Goal: Task Accomplishment & Management: Manage account settings

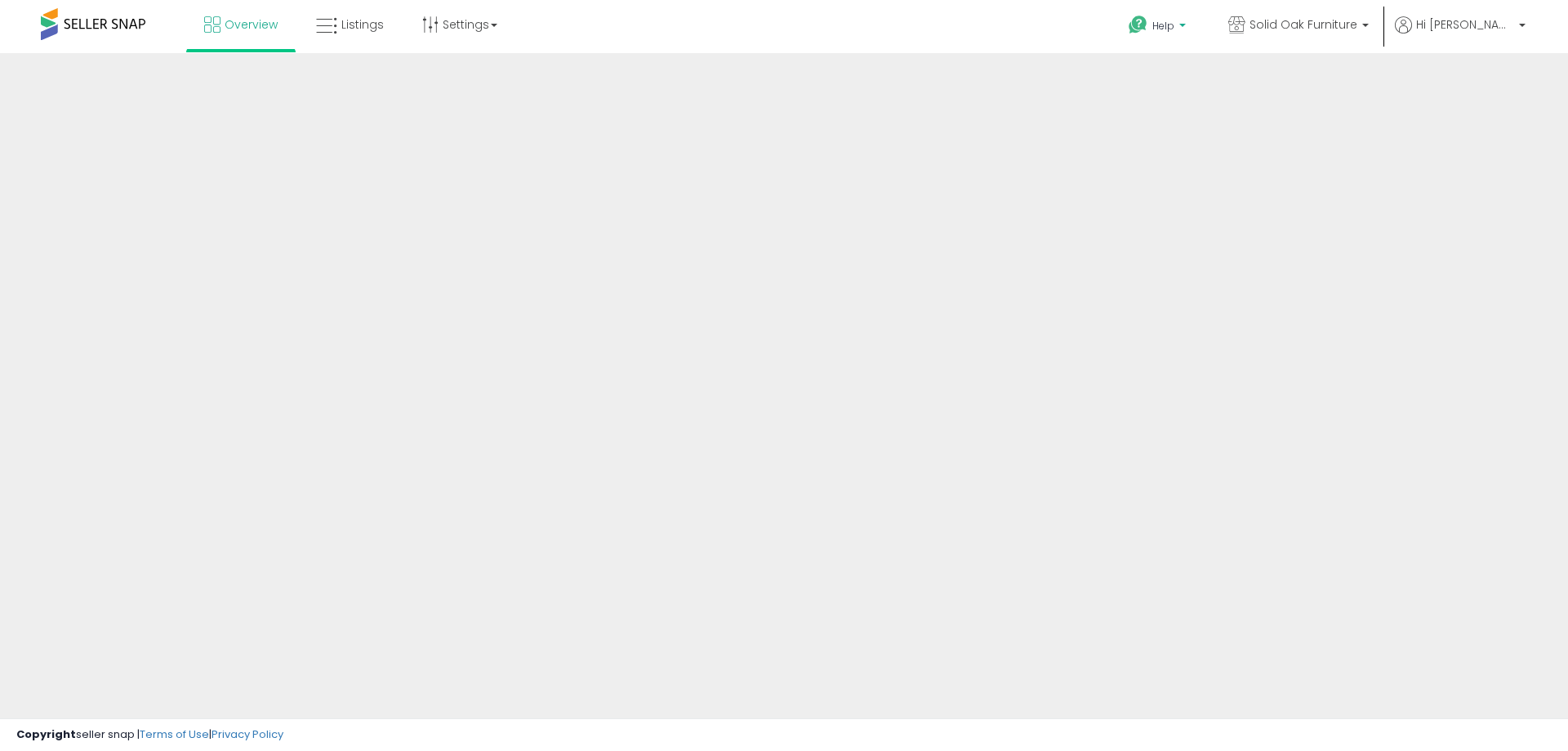
click at [1202, 14] on link "Help" at bounding box center [1158, 28] width 87 height 51
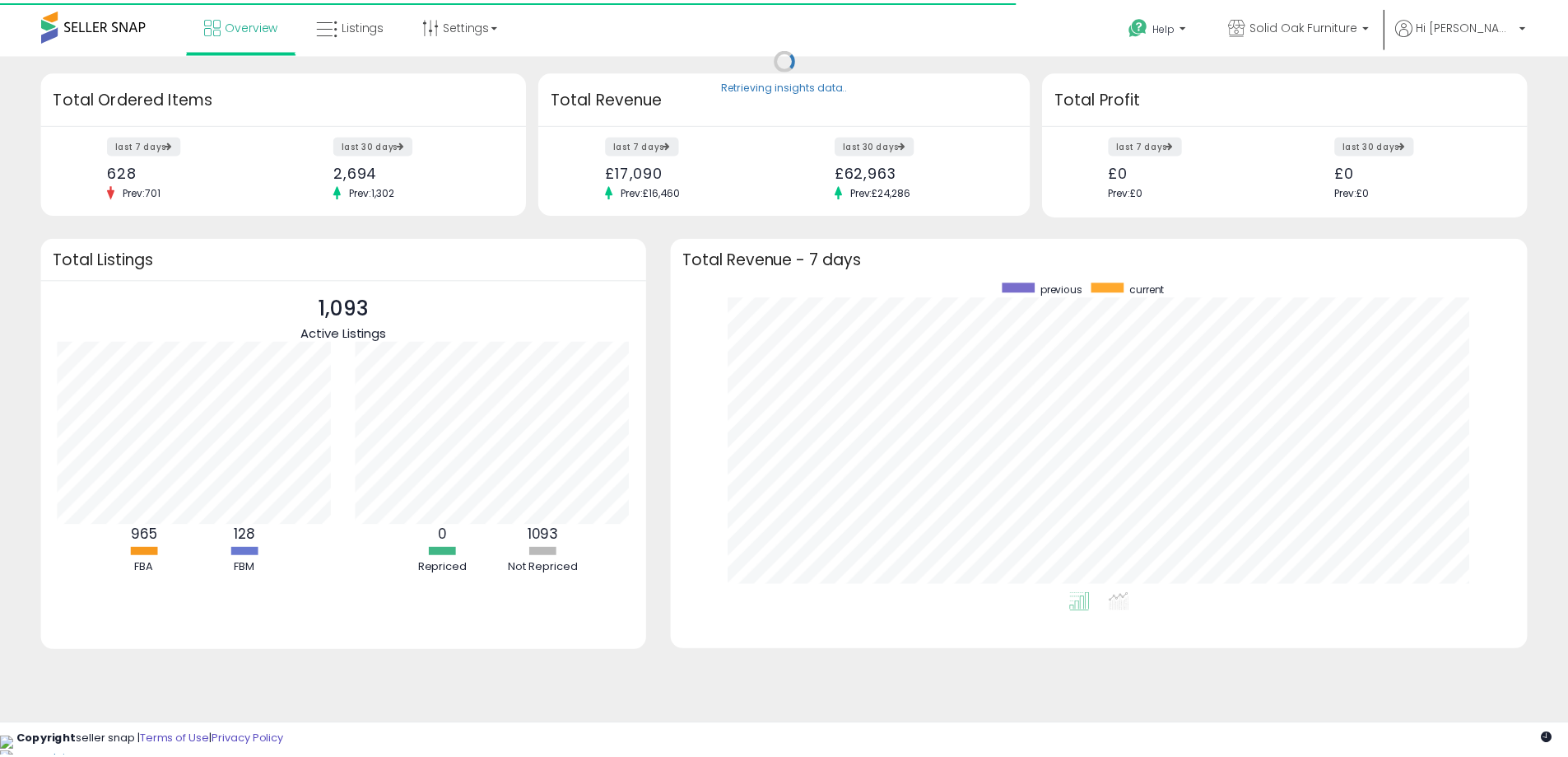
scroll to position [311, 831]
click at [1184, 28] on span "Help" at bounding box center [1173, 26] width 22 height 14
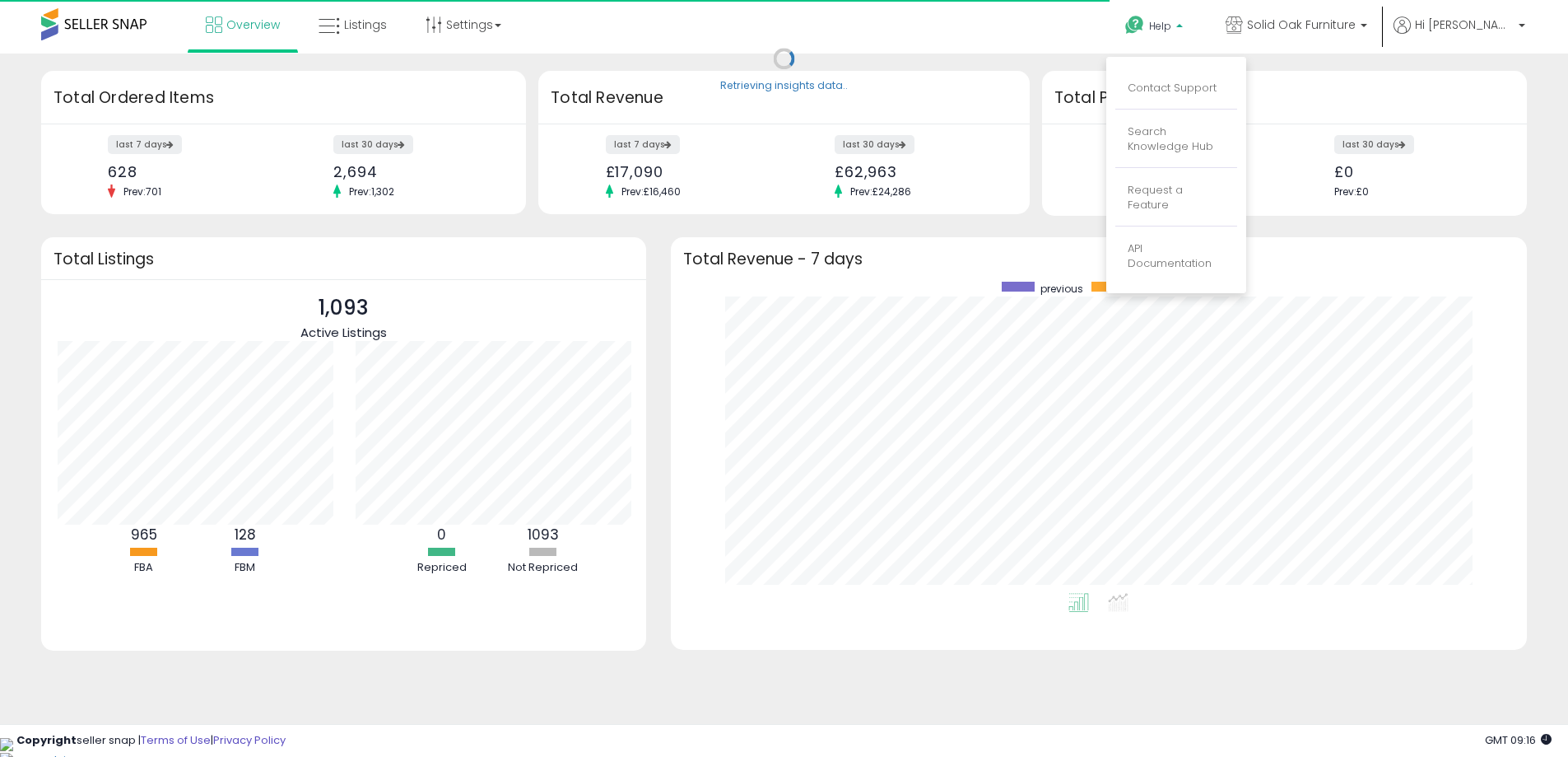
scroll to position [0, 0]
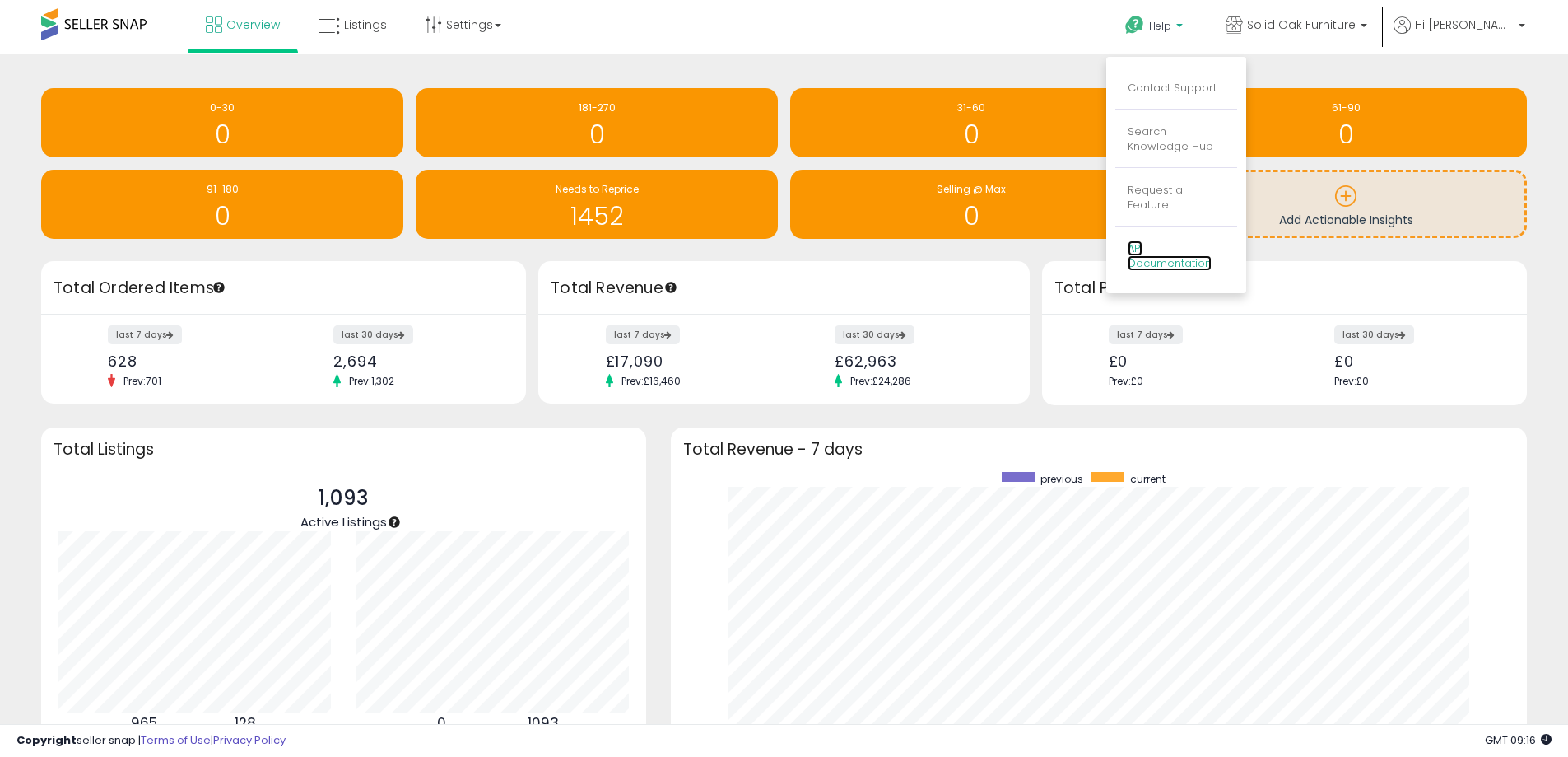
click at [1203, 241] on link "API Documentation" at bounding box center [1169, 256] width 84 height 31
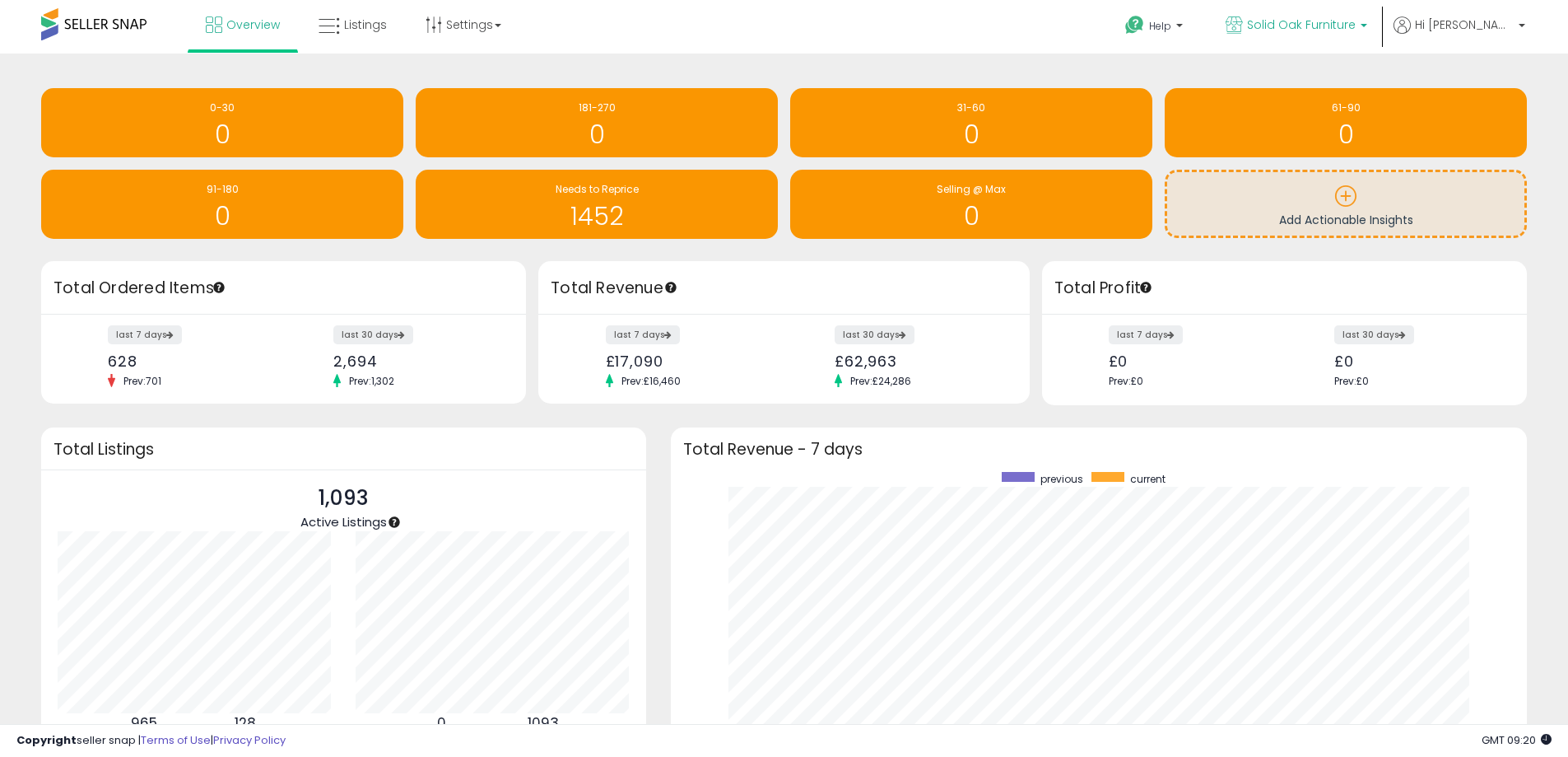
click at [1355, 29] on span "Solid Oak Furniture" at bounding box center [1302, 24] width 109 height 16
click at [1507, 13] on ul "Help Contact Support Search Knowledge Hub Request a Feature API Documentation A…" at bounding box center [1319, 28] width 425 height 57
click at [1513, 20] on span "Hi [PERSON_NAME]" at bounding box center [1464, 24] width 99 height 16
click at [1199, 25] on link "Help" at bounding box center [1156, 28] width 88 height 51
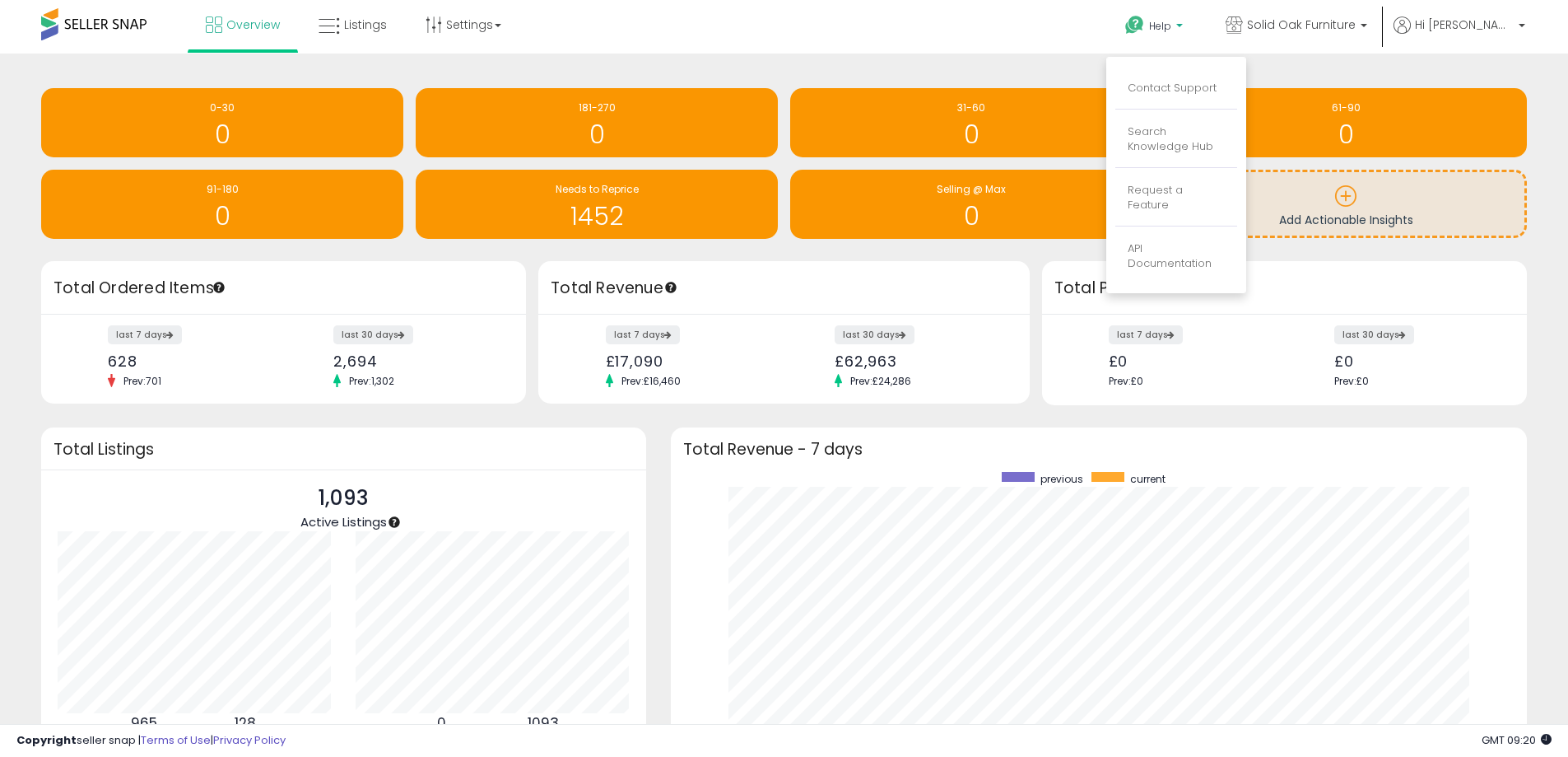
click at [578, 68] on div "Retrieving insights data.. 0-30 0 181-270 0 31-60 0 0" at bounding box center [784, 488] width 1568 height 870
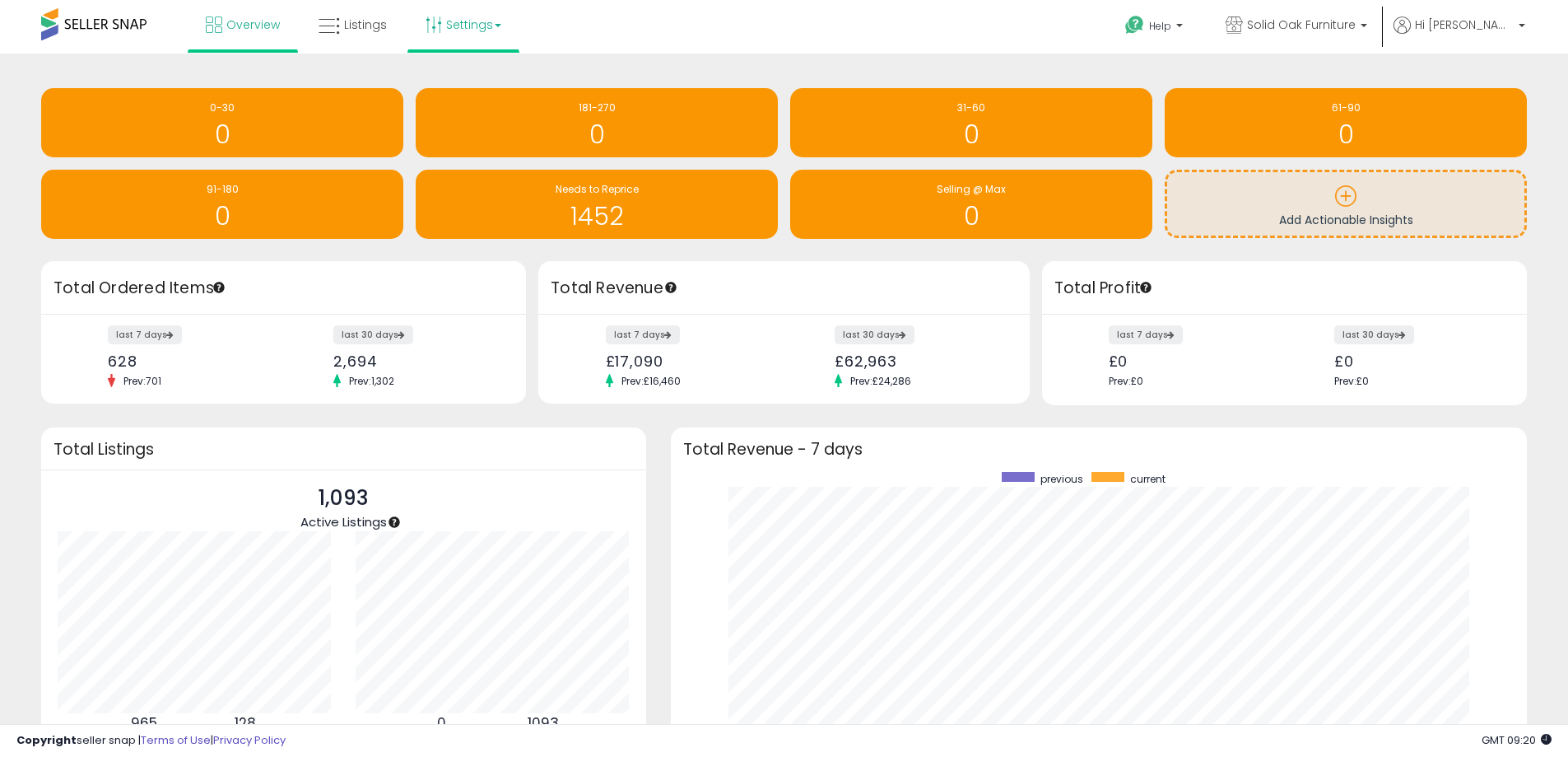
click at [444, 28] on link "Settings" at bounding box center [463, 25] width 100 height 49
click at [458, 80] on link "Store settings" at bounding box center [465, 83] width 74 height 15
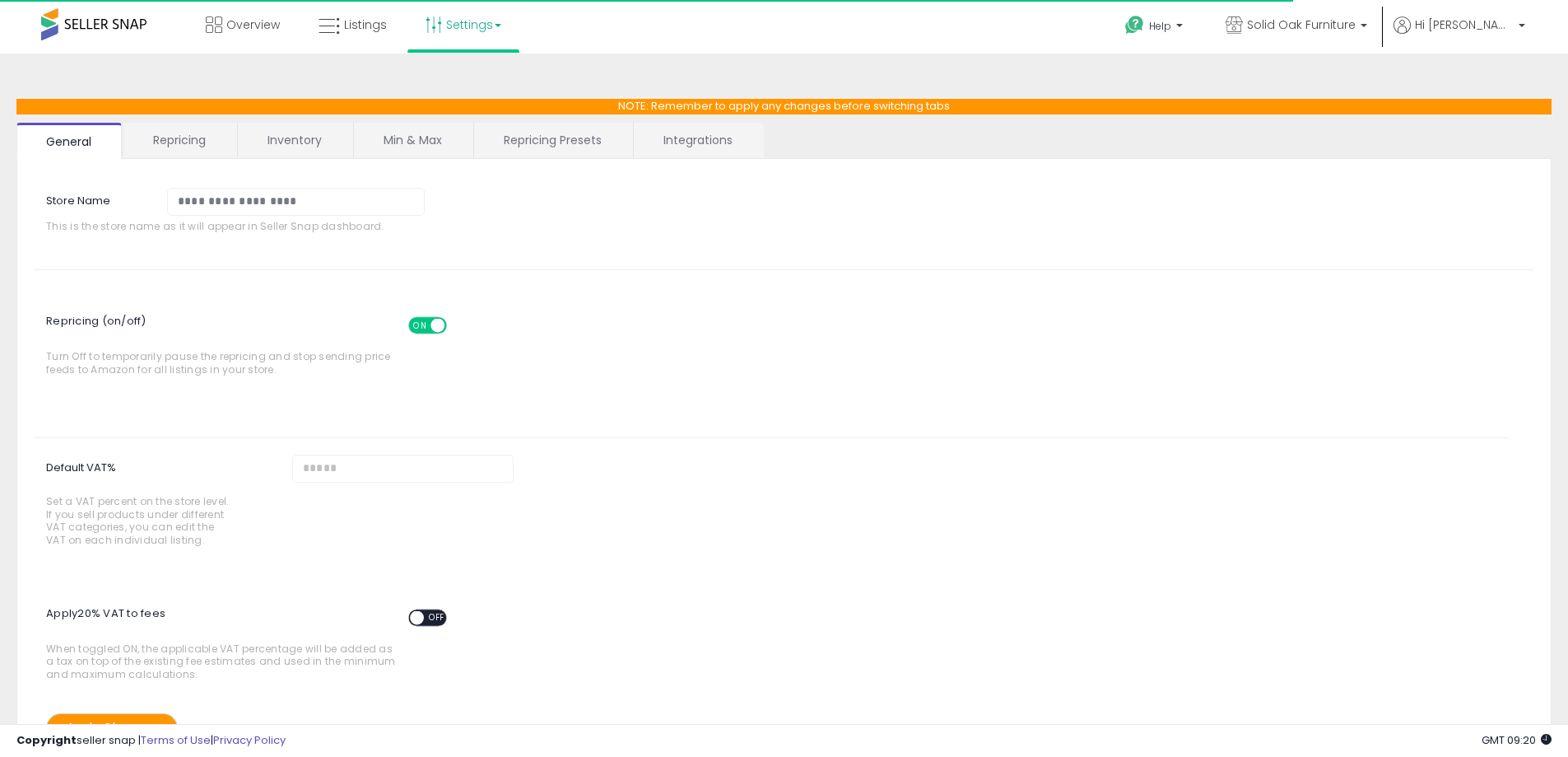
click at [693, 145] on link "Integrations" at bounding box center [697, 139] width 128 height 35
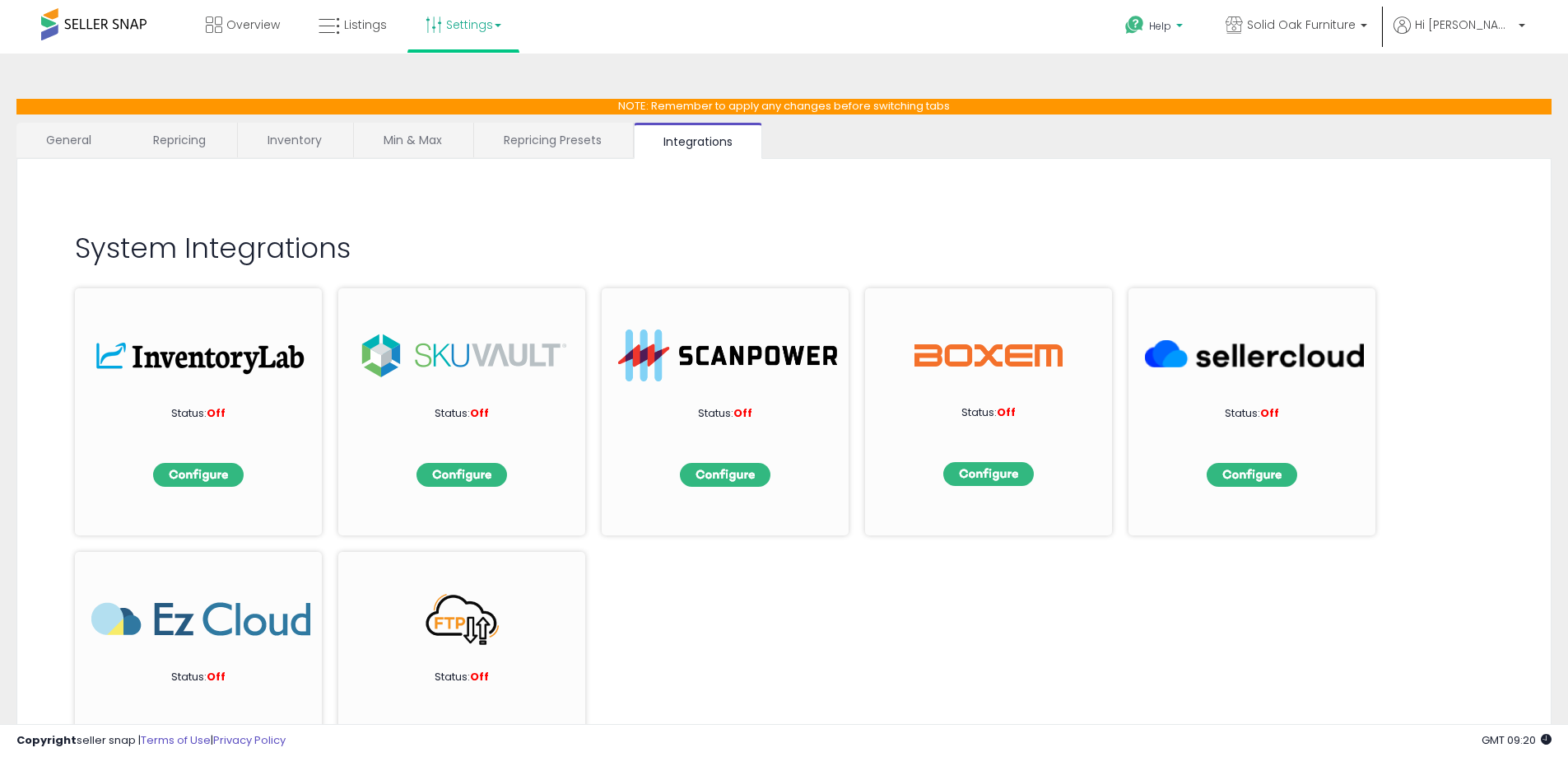
click at [1172, 31] on span "Help" at bounding box center [1160, 26] width 22 height 14
click at [1202, 145] on link "Search Knowledge Hub" at bounding box center [1170, 139] width 86 height 31
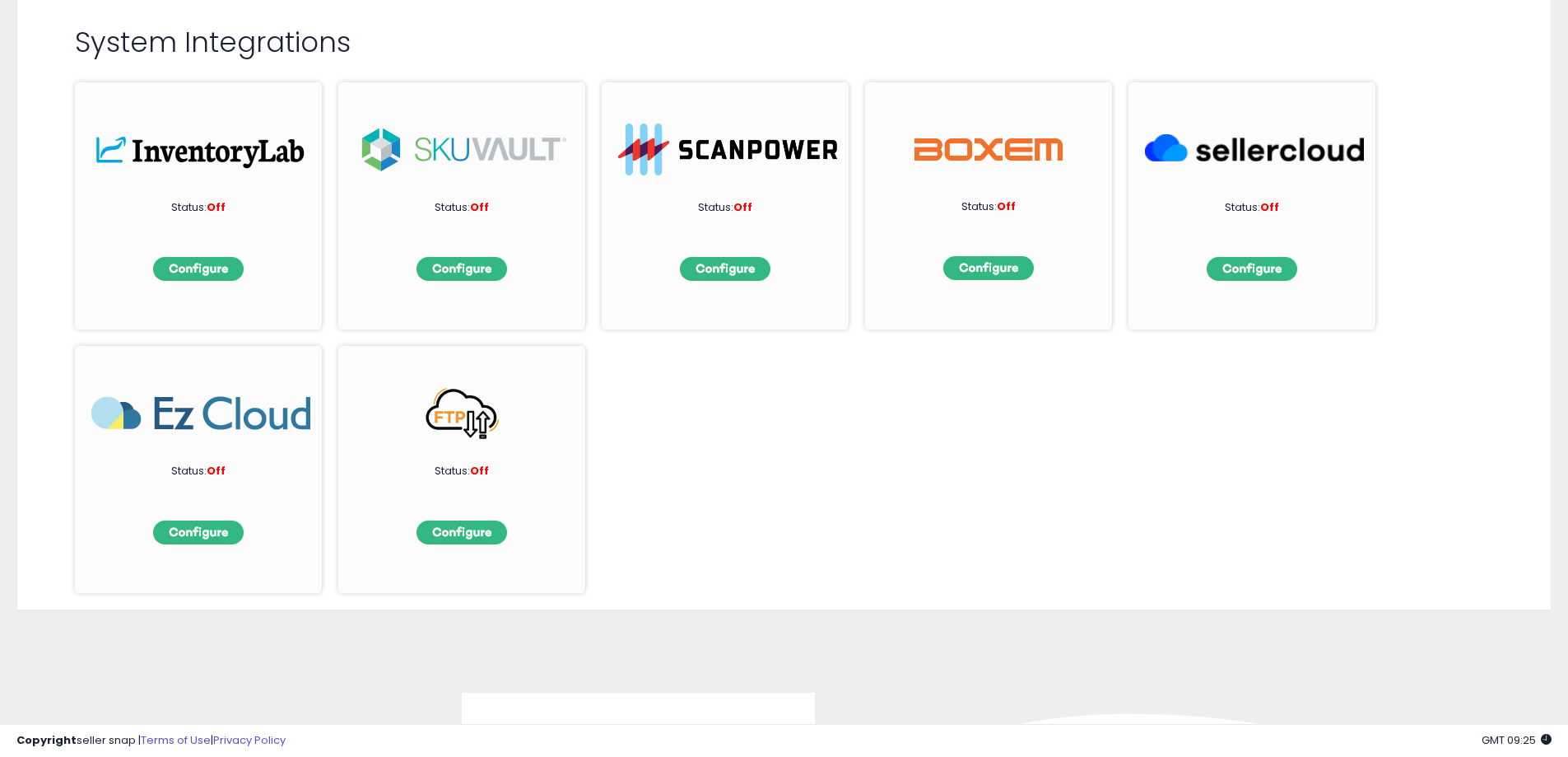
scroll to position [412, 0]
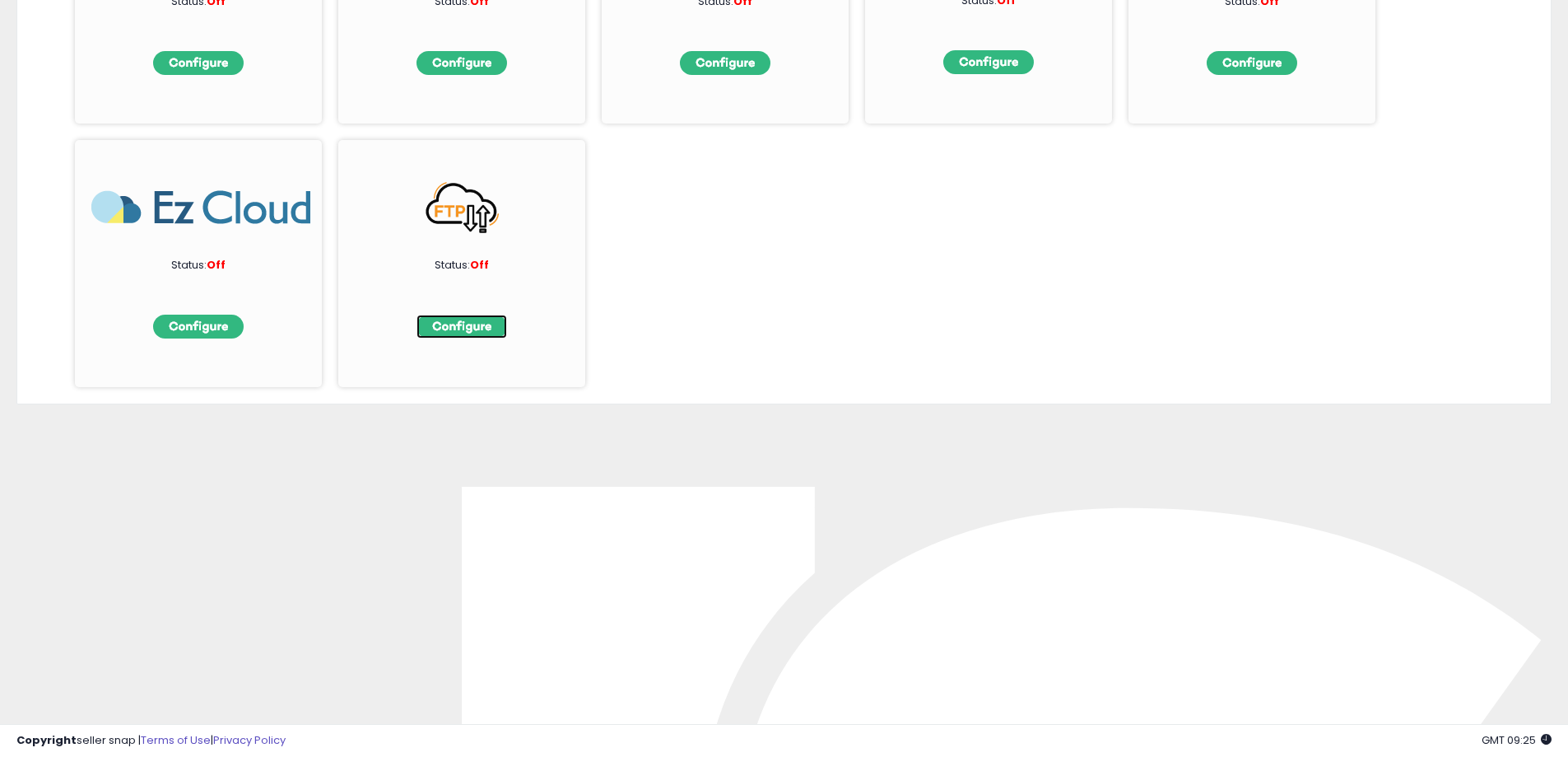
click at [457, 325] on img at bounding box center [462, 327] width 90 height 24
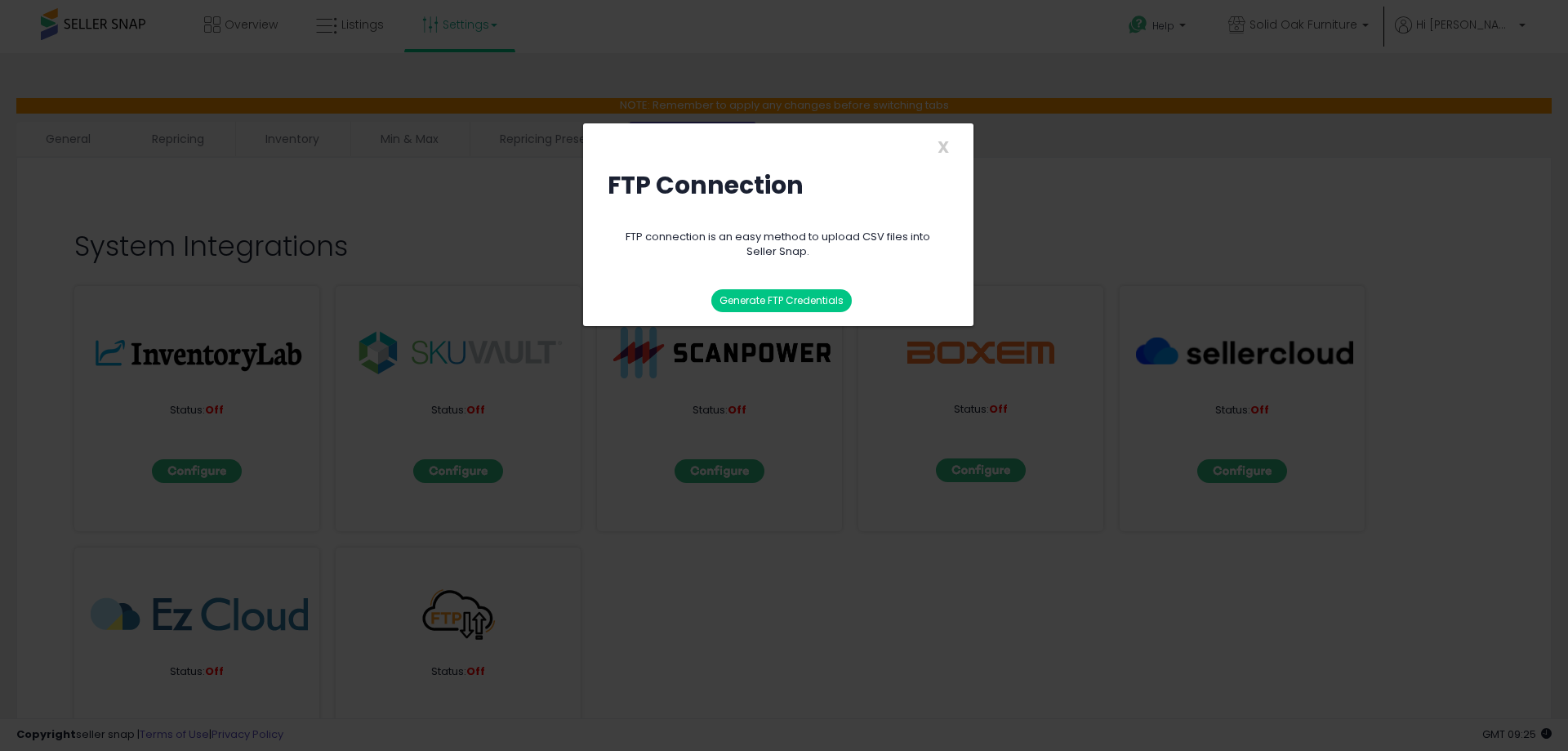
click at [799, 300] on button "Generate FTP Credentials" at bounding box center [781, 300] width 141 height 23
